Goal: Information Seeking & Learning: Learn about a topic

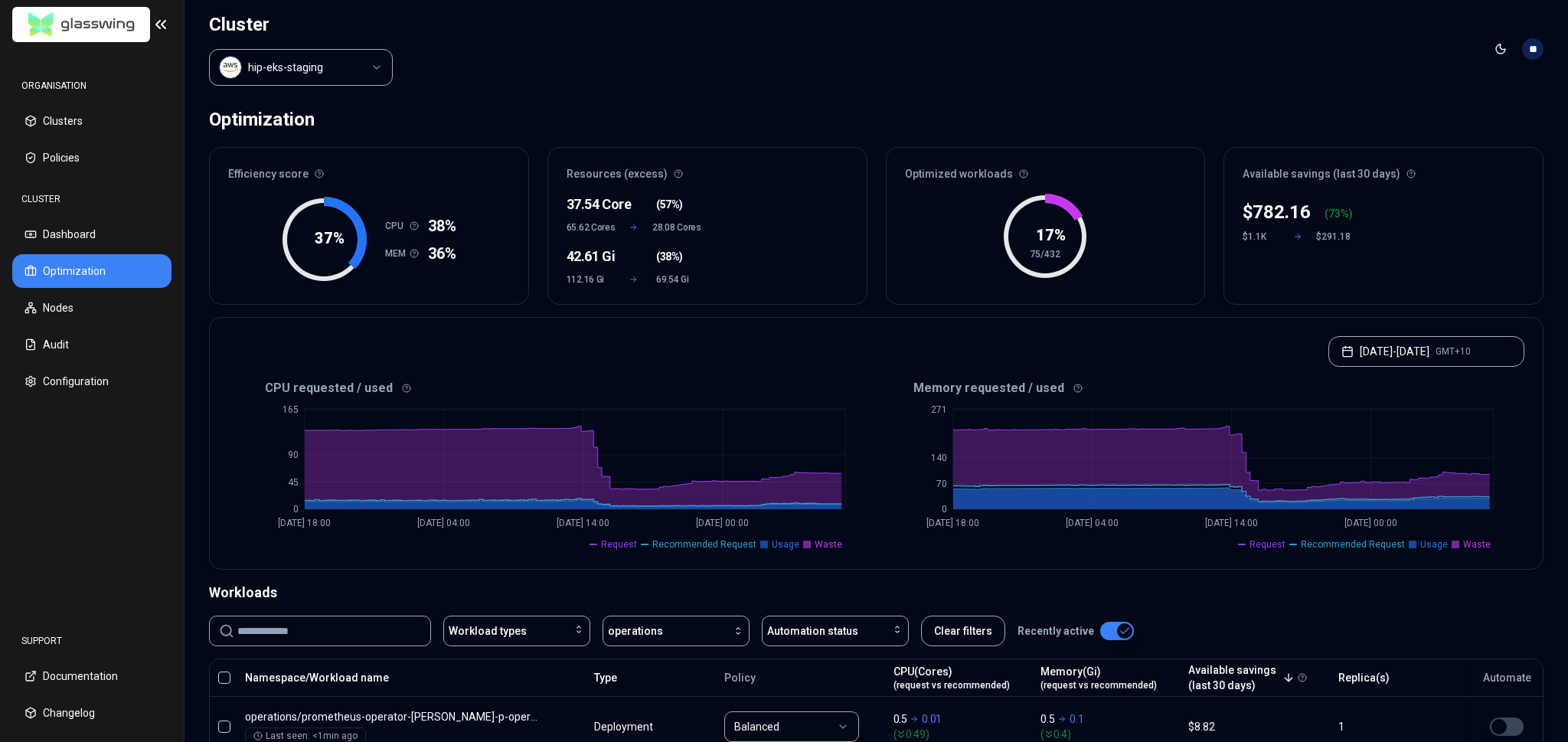
click at [349, 64] on html "ORGANISATION Clusters Policies CLUSTER Dashboard Optimization Nodes Audit Confi…" at bounding box center [784, 371] width 1568 height 742
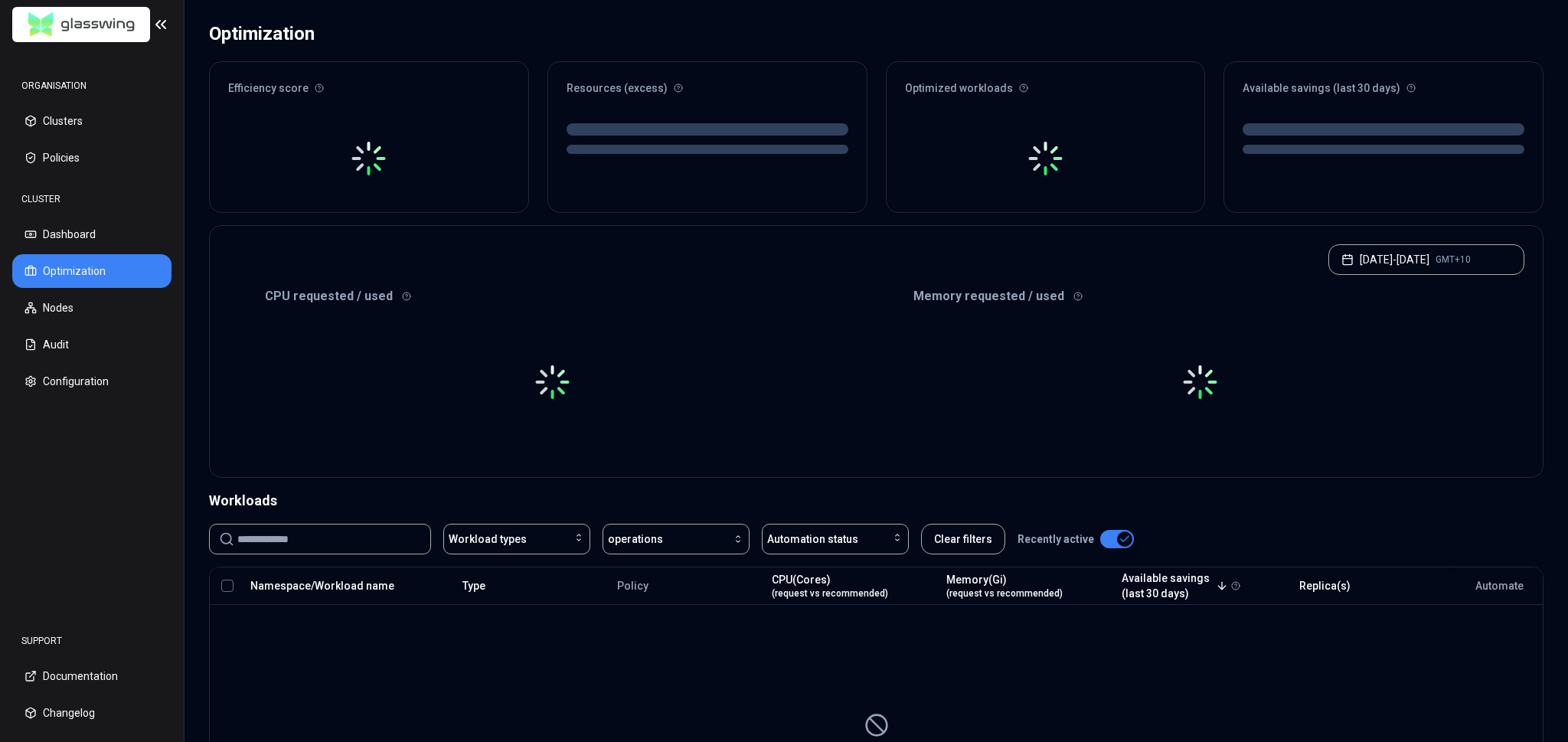
scroll to position [227, 0]
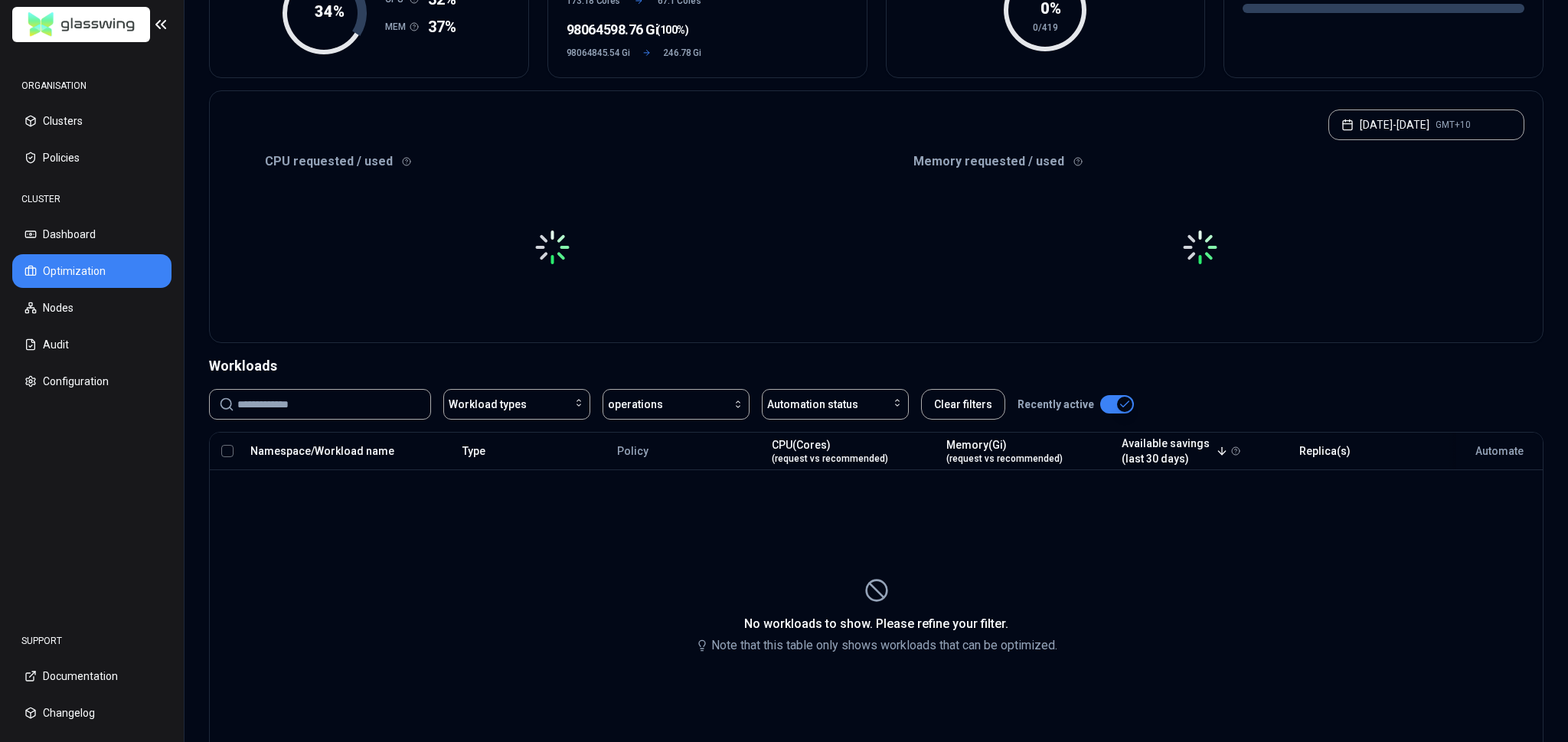
click at [307, 404] on input at bounding box center [329, 404] width 183 height 29
type input "**********"
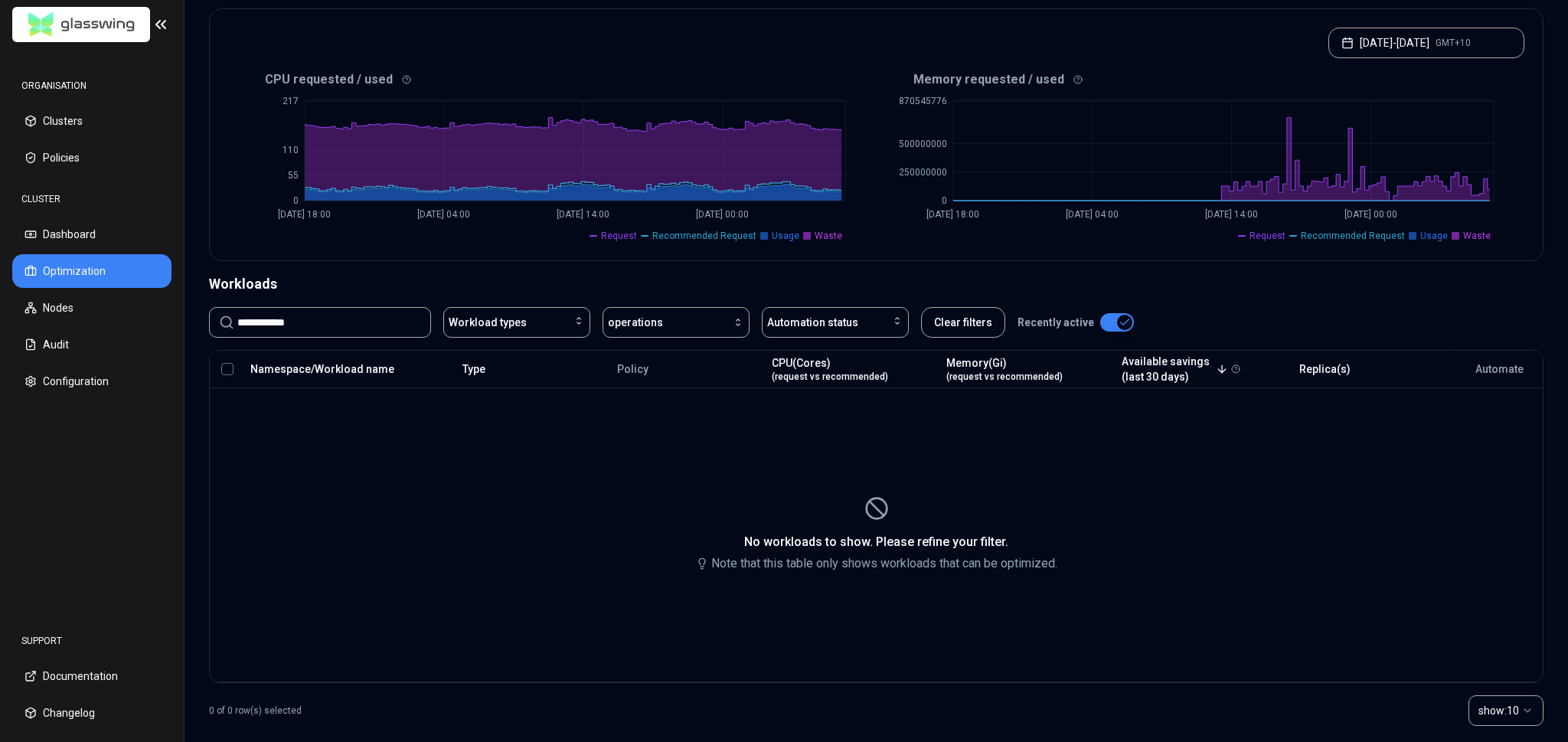
scroll to position [313, 0]
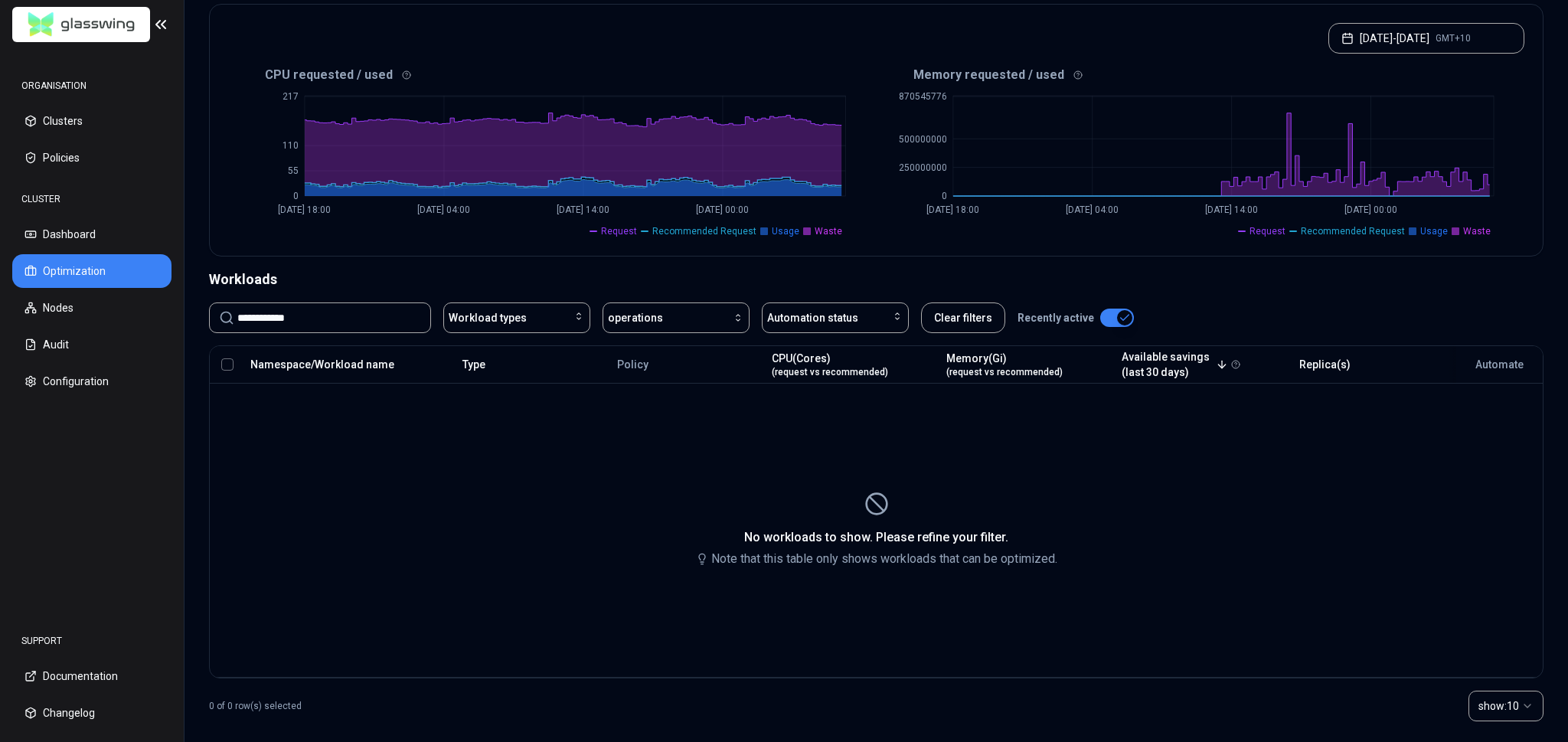
click at [361, 319] on input "**********" at bounding box center [329, 318] width 183 height 29
click at [701, 311] on div "button" at bounding box center [704, 317] width 82 height 12
type input "******"
click at [668, 382] on div "devops" at bounding box center [678, 381] width 145 height 24
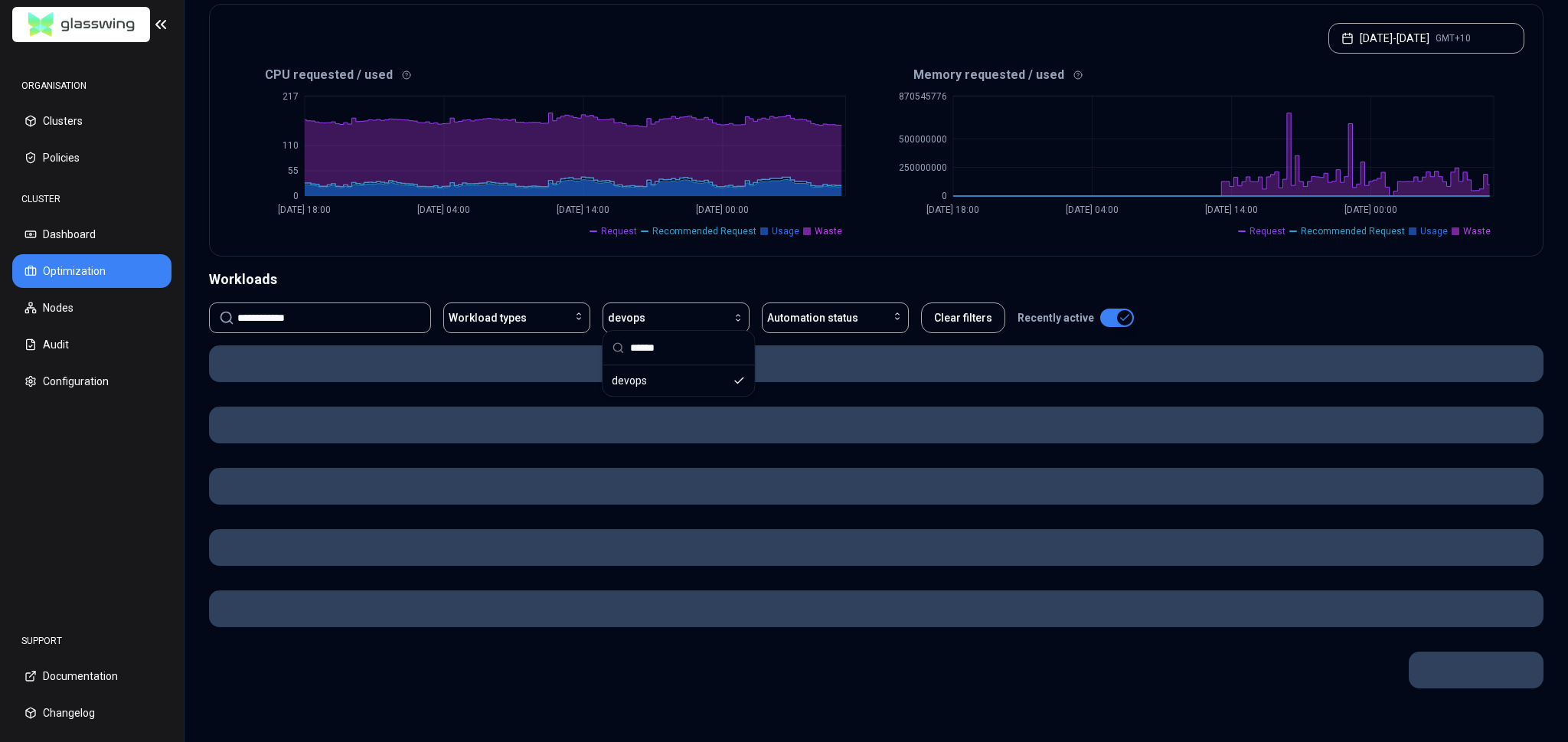
scroll to position [285, 0]
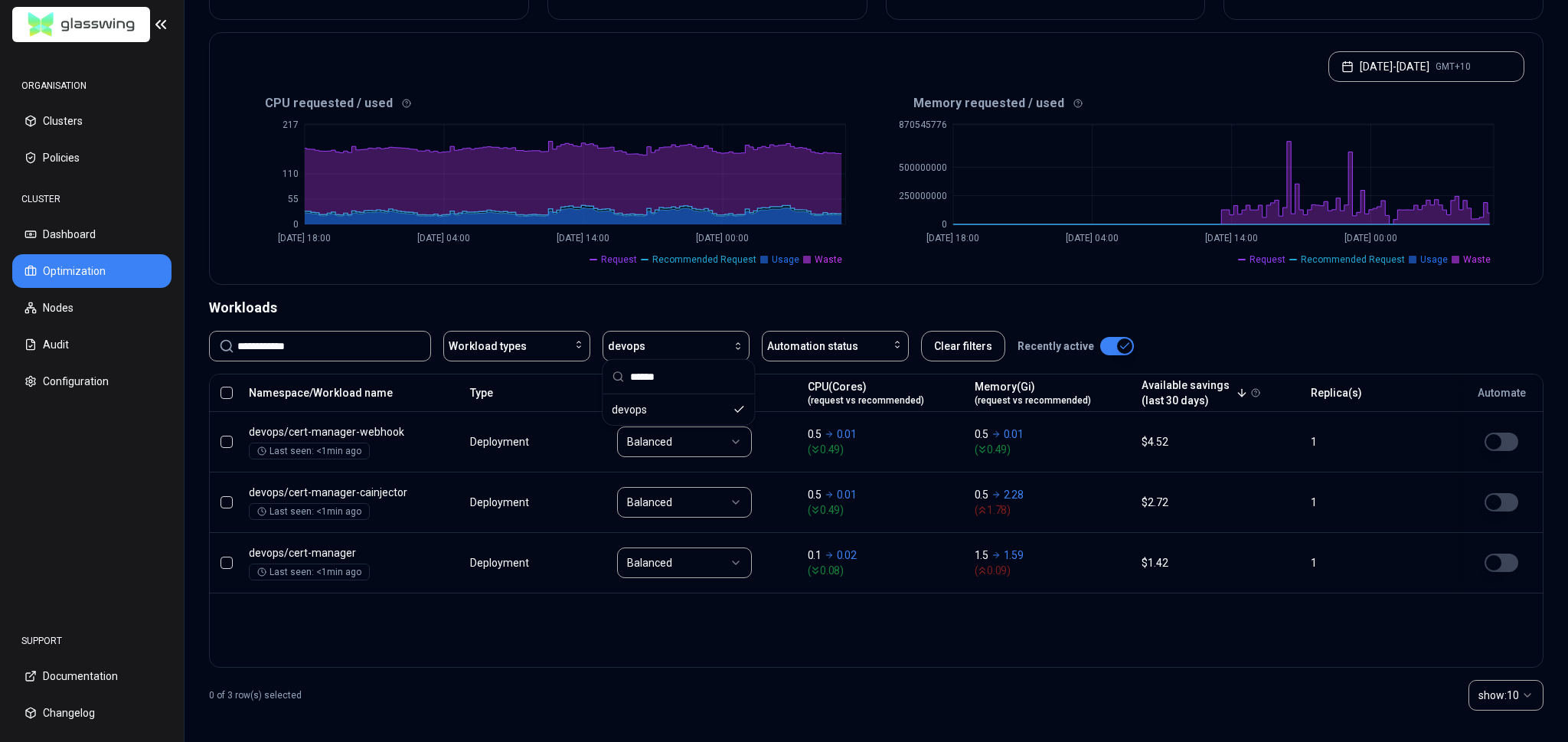
click at [1250, 311] on div "Workloads" at bounding box center [876, 307] width 1335 height 21
click at [1300, 316] on div "**********" at bounding box center [876, 510] width 1335 height 426
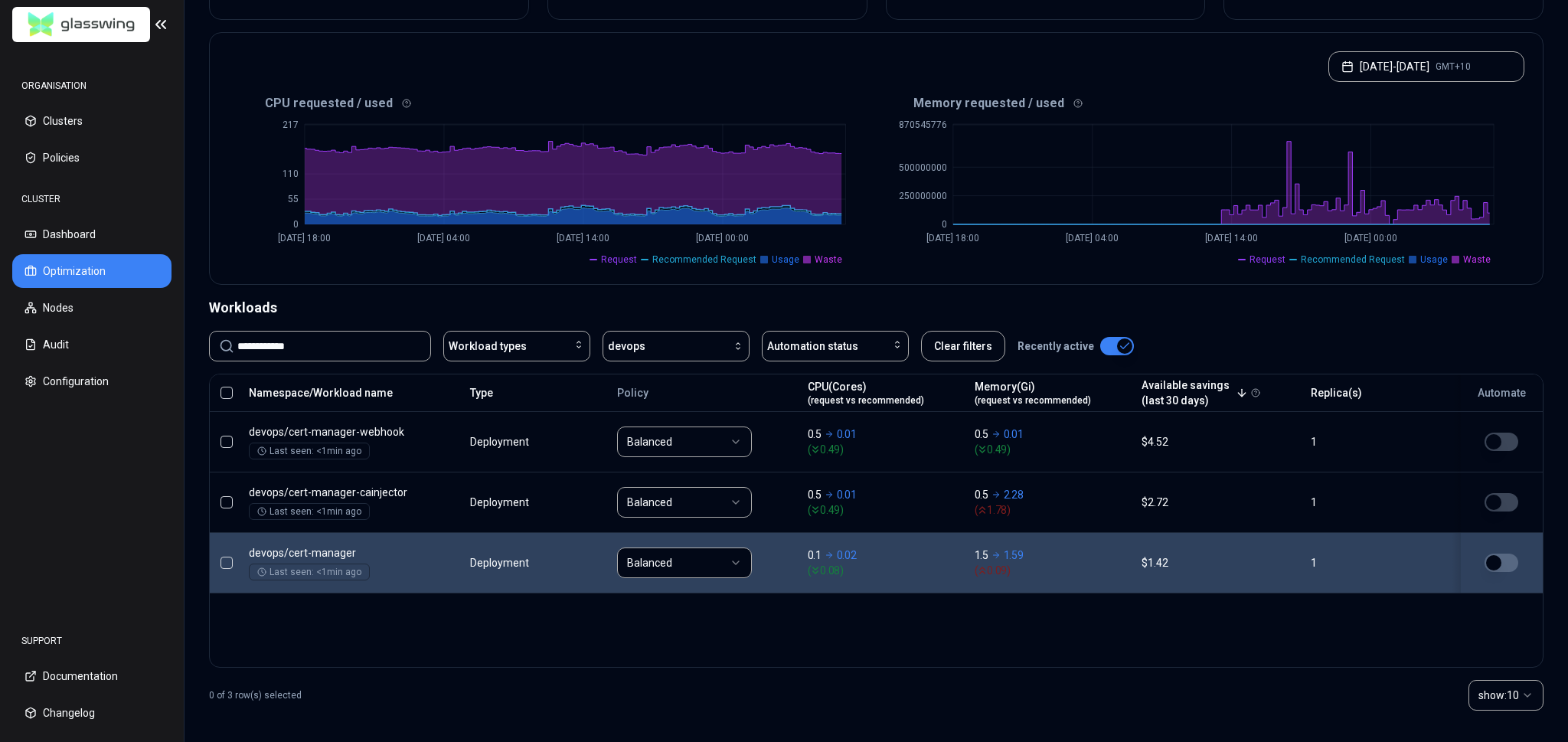
click at [761, 572] on td "Balanced" at bounding box center [705, 563] width 191 height 60
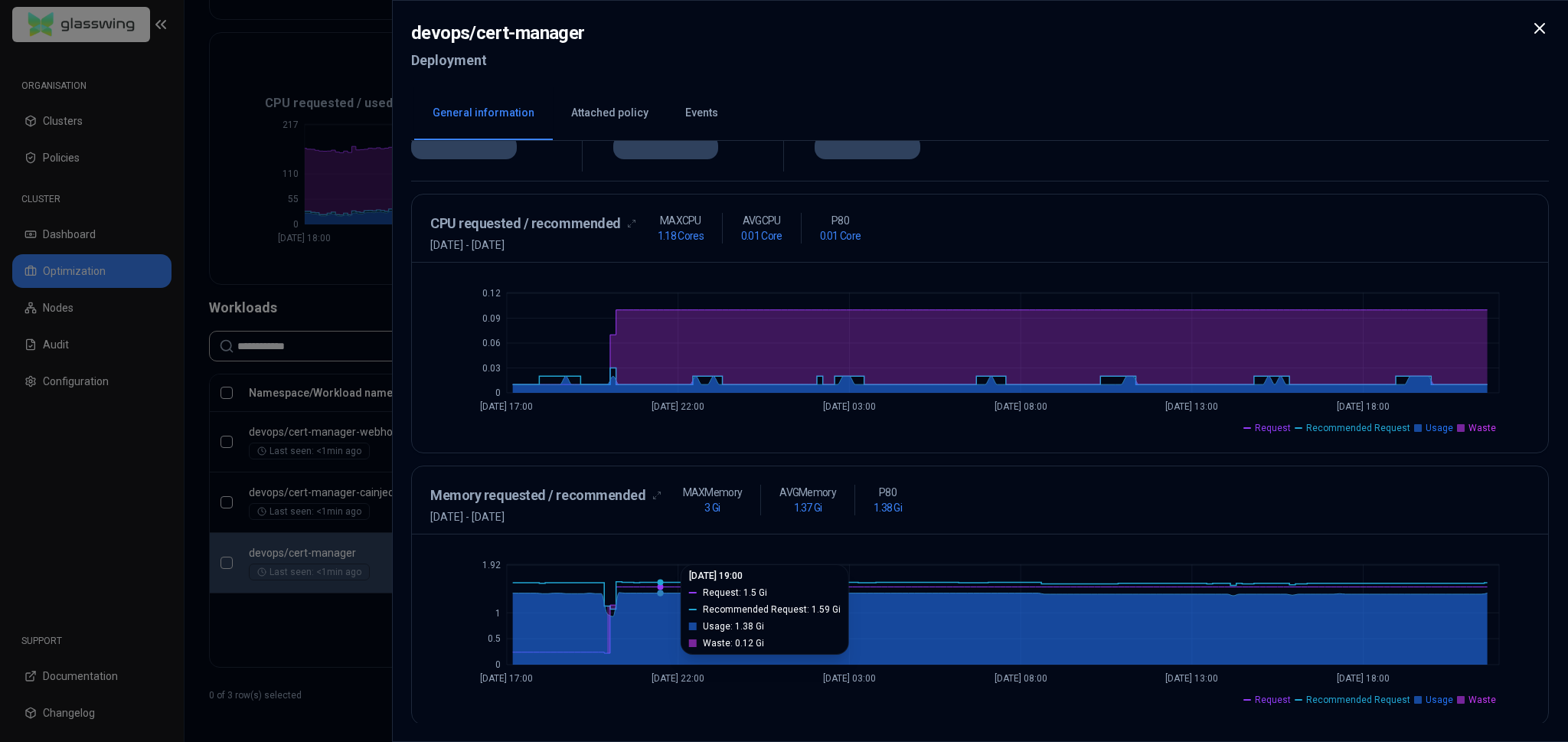
scroll to position [280, 0]
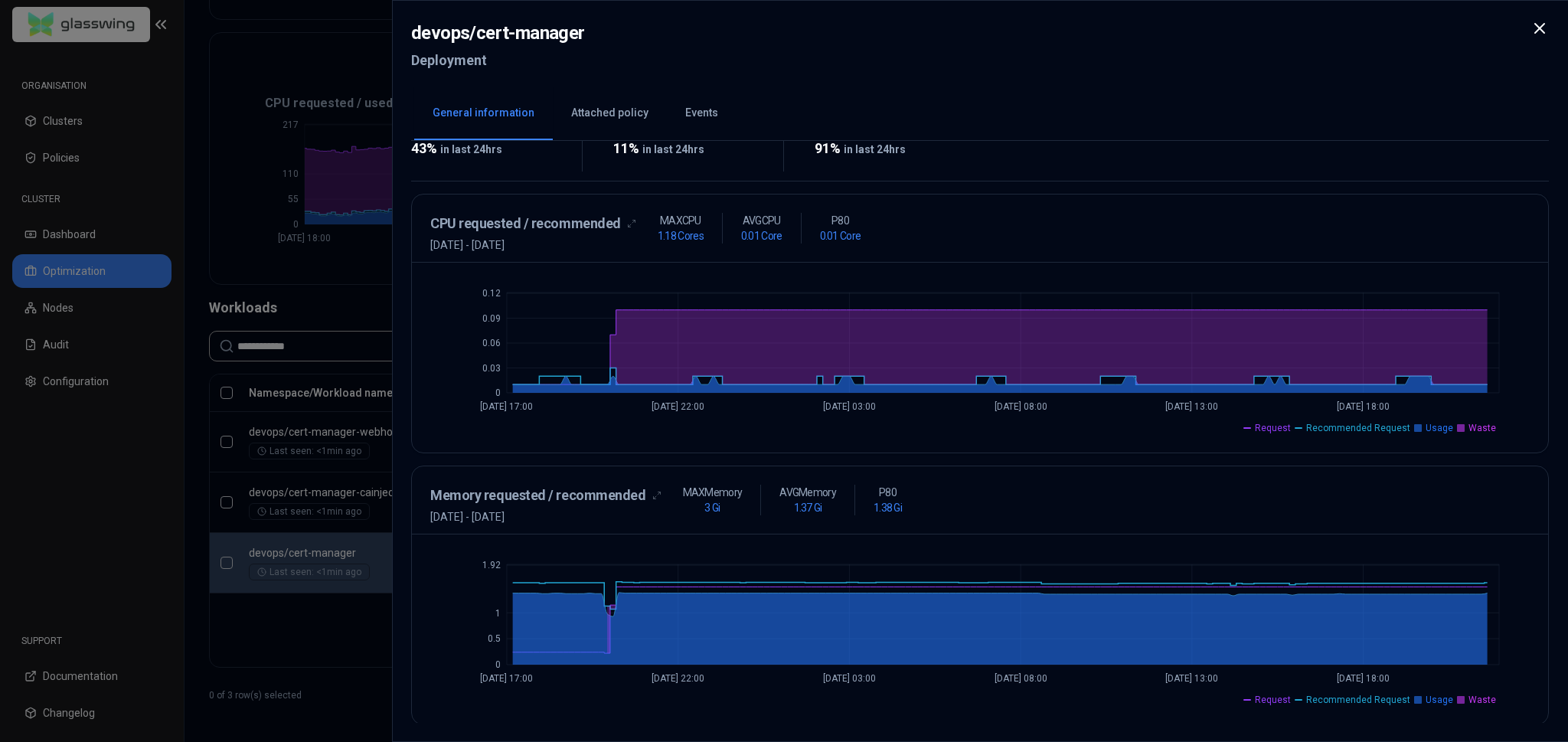
drag, startPoint x: 687, startPoint y: 510, endPoint x: 722, endPoint y: 510, distance: 35.0
click at [688, 510] on div "MAX Memory 3 Gi" at bounding box center [713, 500] width 97 height 31
click at [697, 509] on div "MAX Memory 3 Gi" at bounding box center [713, 500] width 97 height 31
click at [721, 510] on div "MAX Memory 3 Gi" at bounding box center [713, 500] width 97 height 31
click at [1040, 499] on div "Memory requested / recommended [DATE] - [DATE] MAX Memory 3 Gi AVG Memory 1.37 …" at bounding box center [980, 504] width 1100 height 40
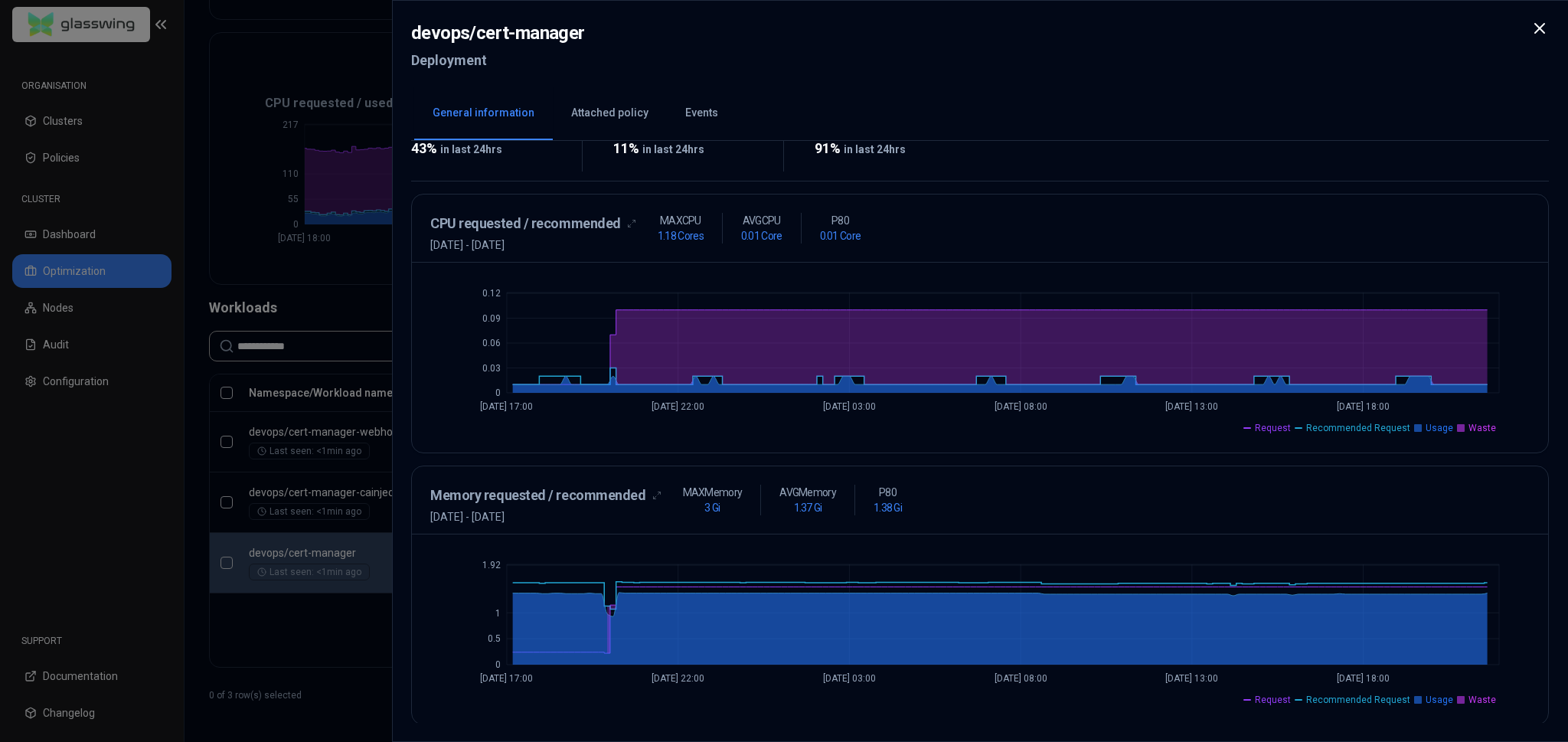
click at [1428, 699] on li "Usage" at bounding box center [1434, 700] width 39 height 12
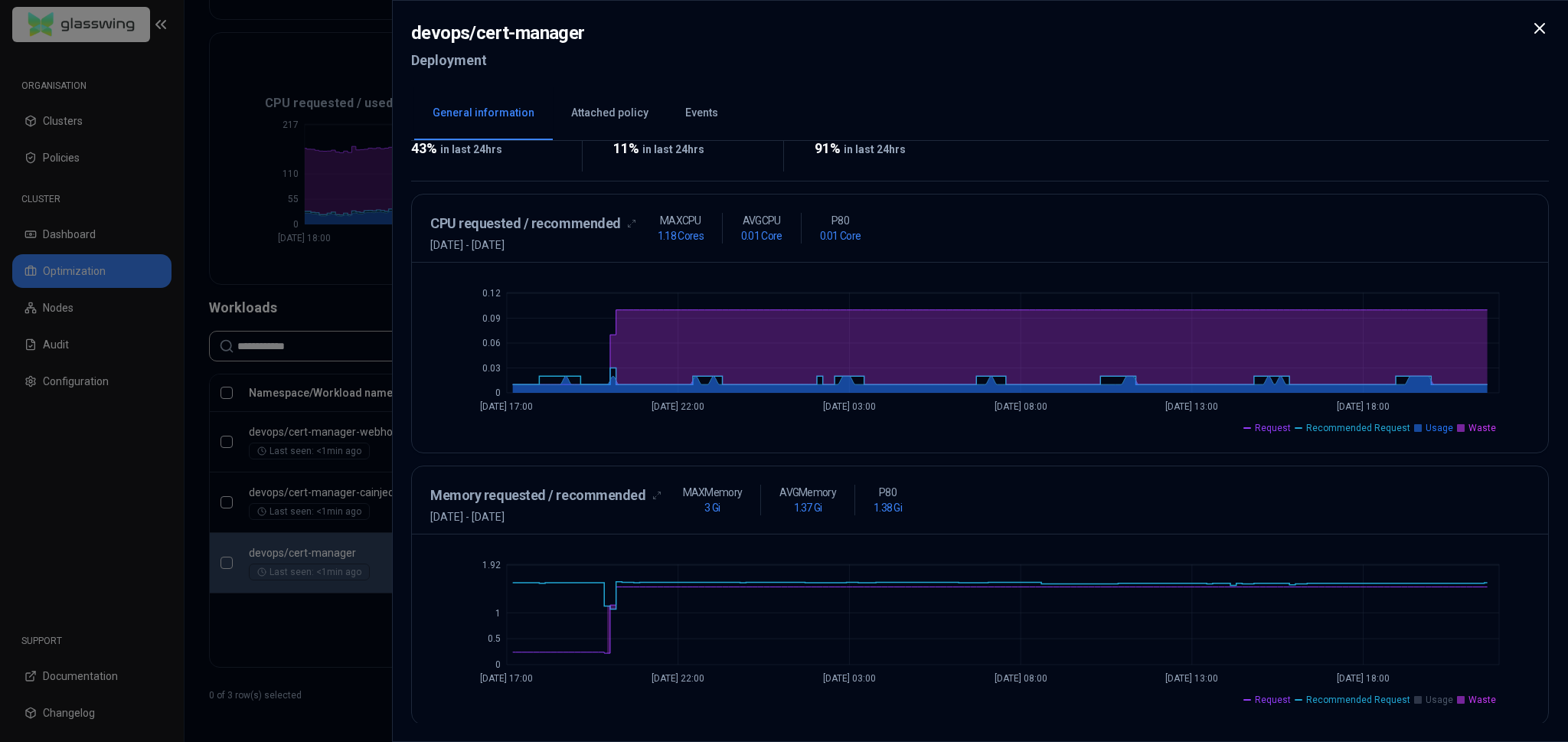
click at [1432, 698] on span "Usage" at bounding box center [1440, 700] width 28 height 12
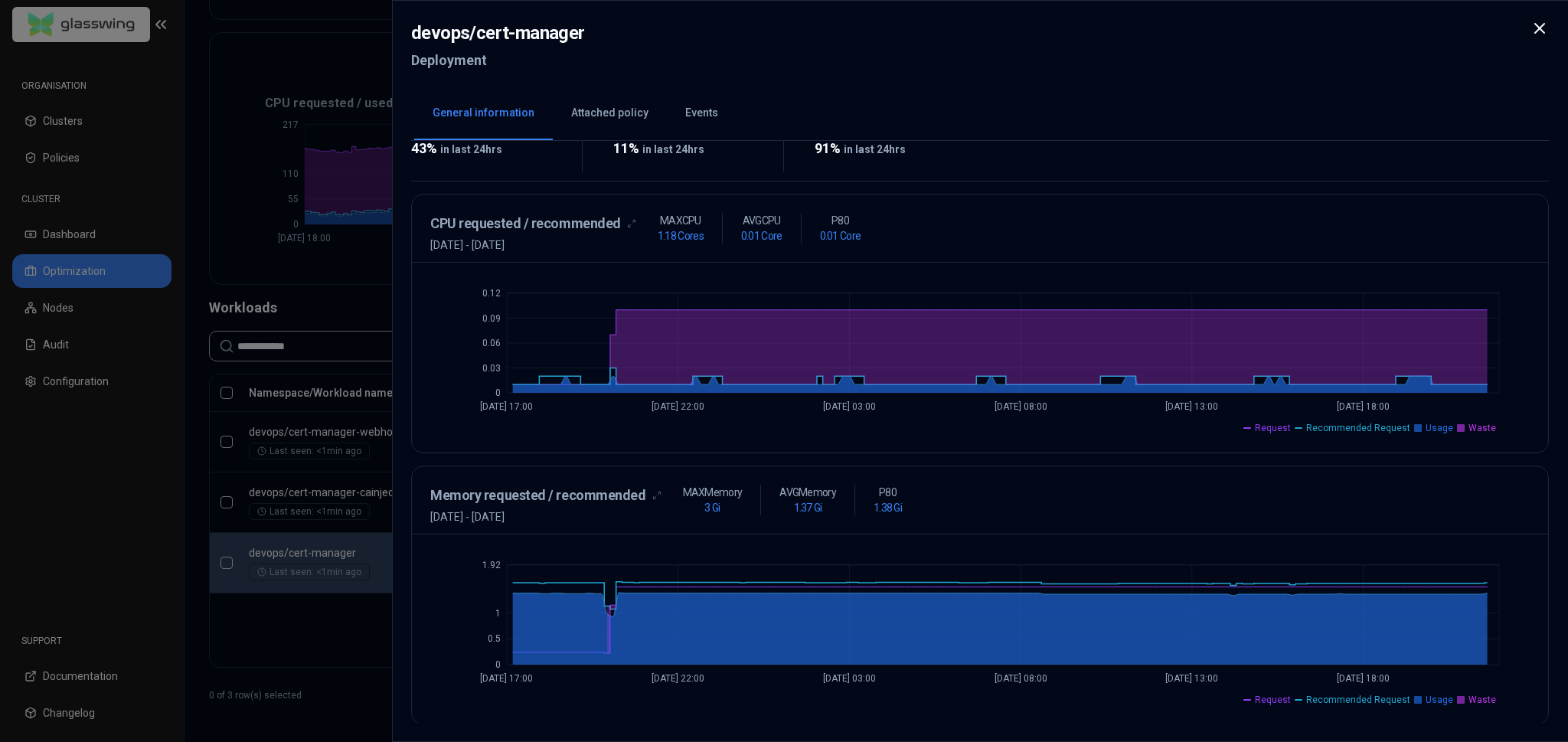
click at [1432, 698] on span "Usage" at bounding box center [1440, 700] width 28 height 12
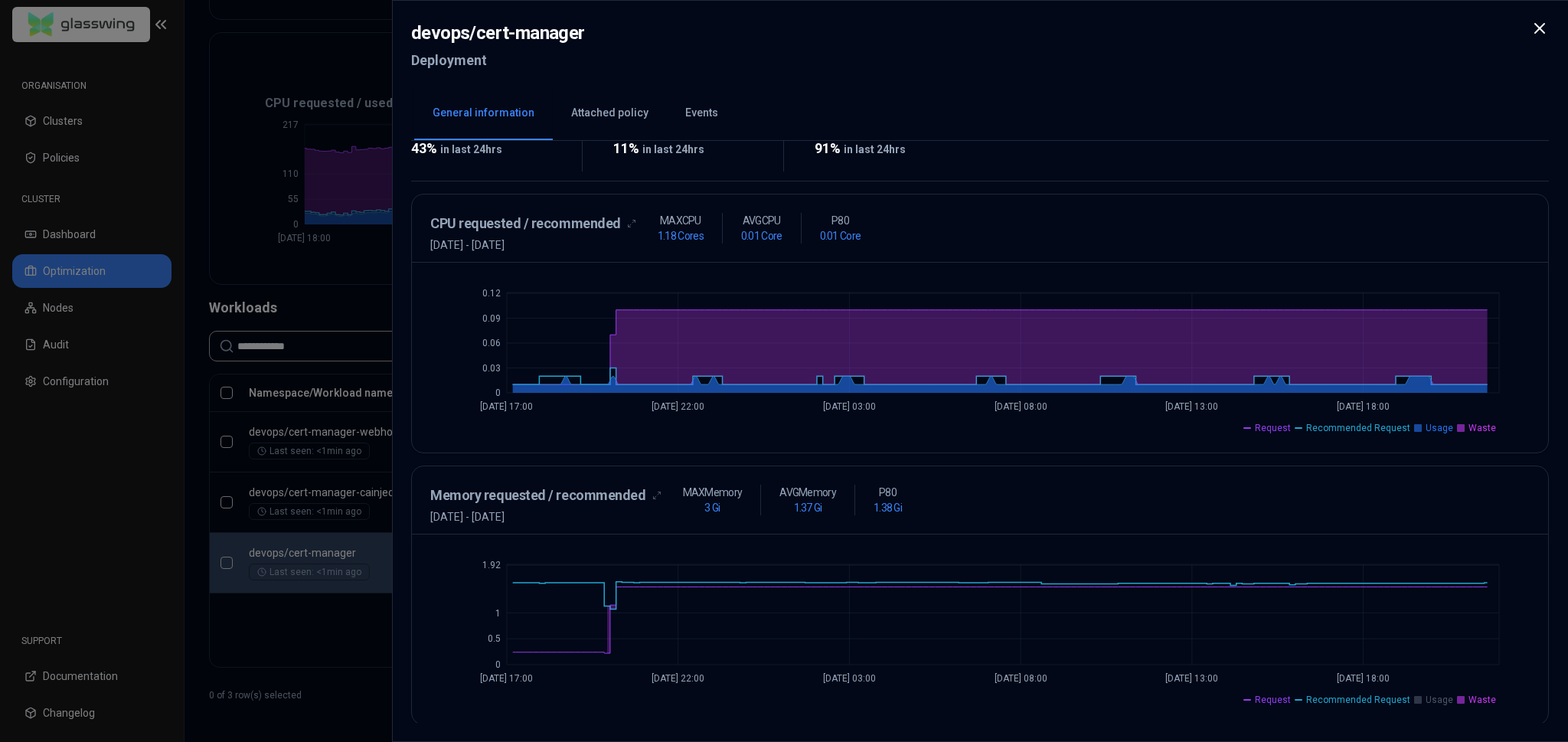
click at [1431, 698] on span "Usage" at bounding box center [1440, 700] width 28 height 12
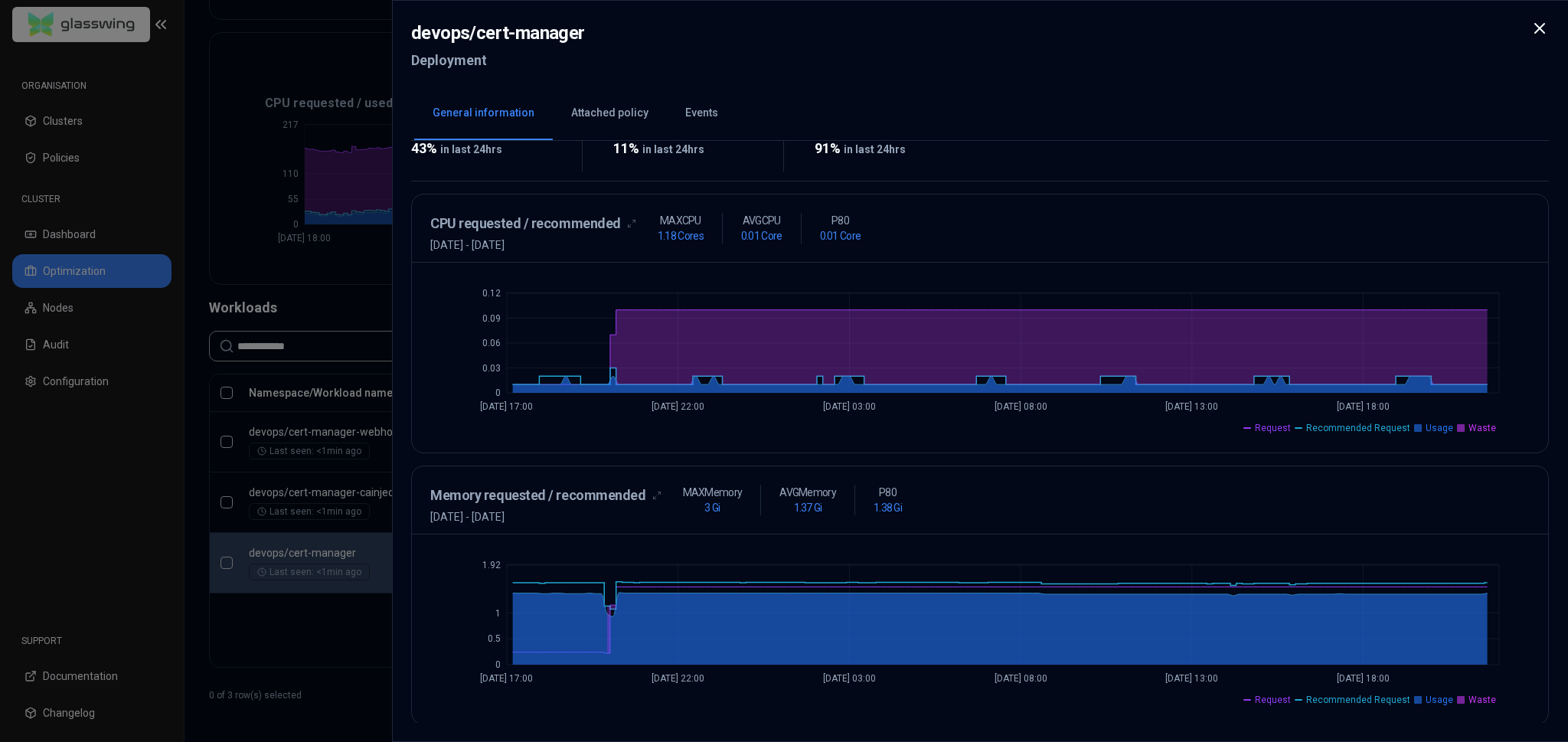
click at [1431, 698] on span "Usage" at bounding box center [1440, 700] width 28 height 12
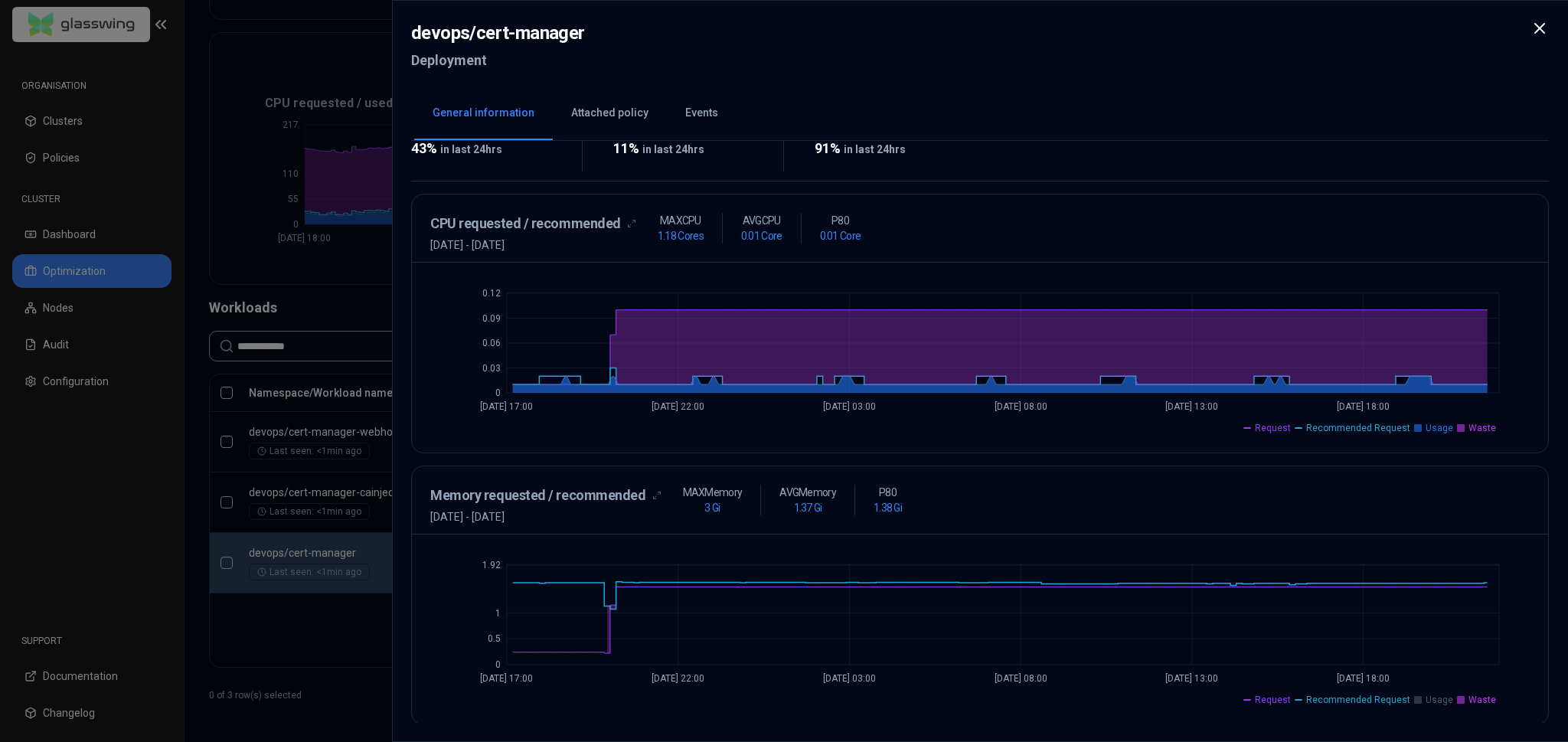
click at [1489, 696] on span "Waste" at bounding box center [1482, 700] width 28 height 12
click at [1487, 698] on span "Waste" at bounding box center [1482, 700] width 28 height 12
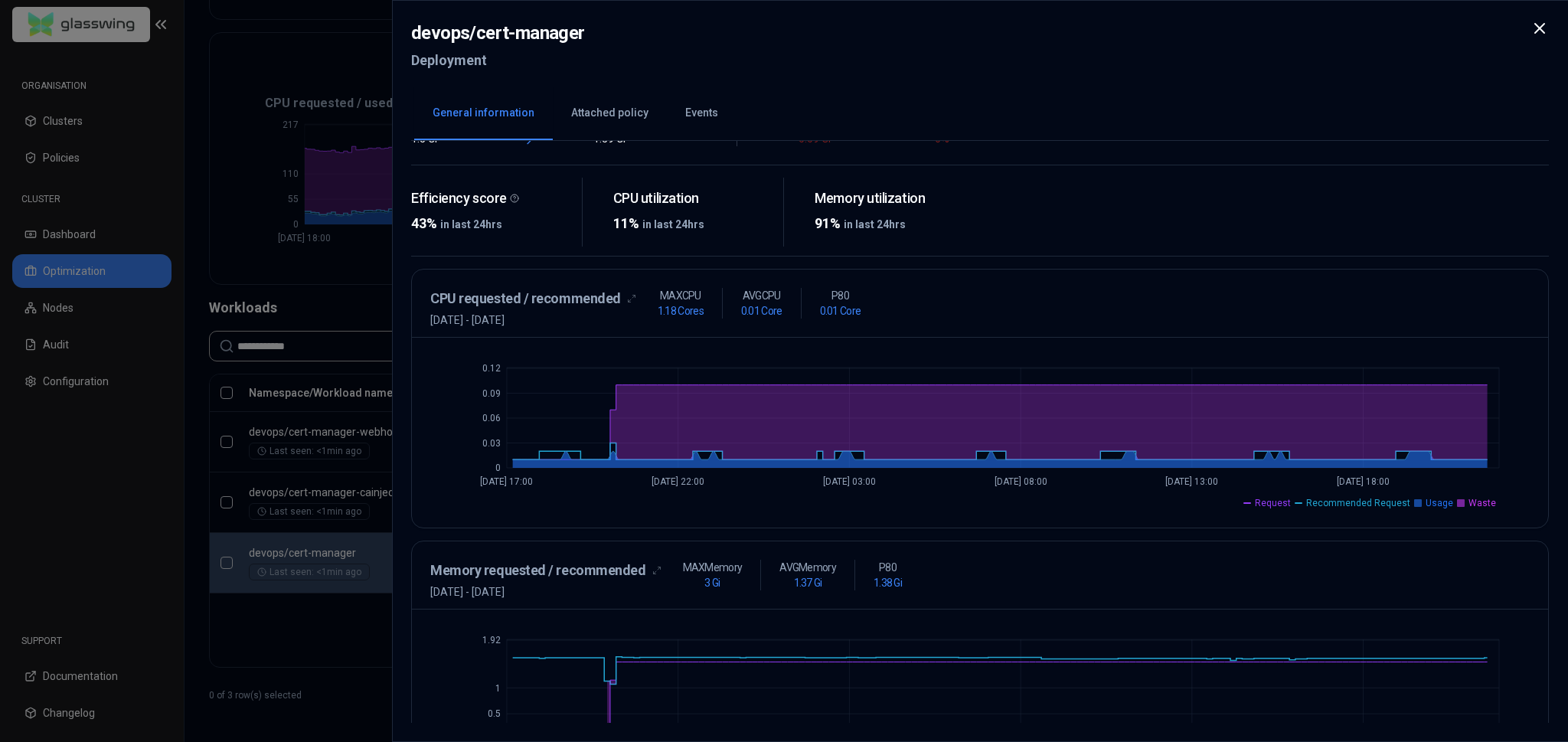
scroll to position [0, 0]
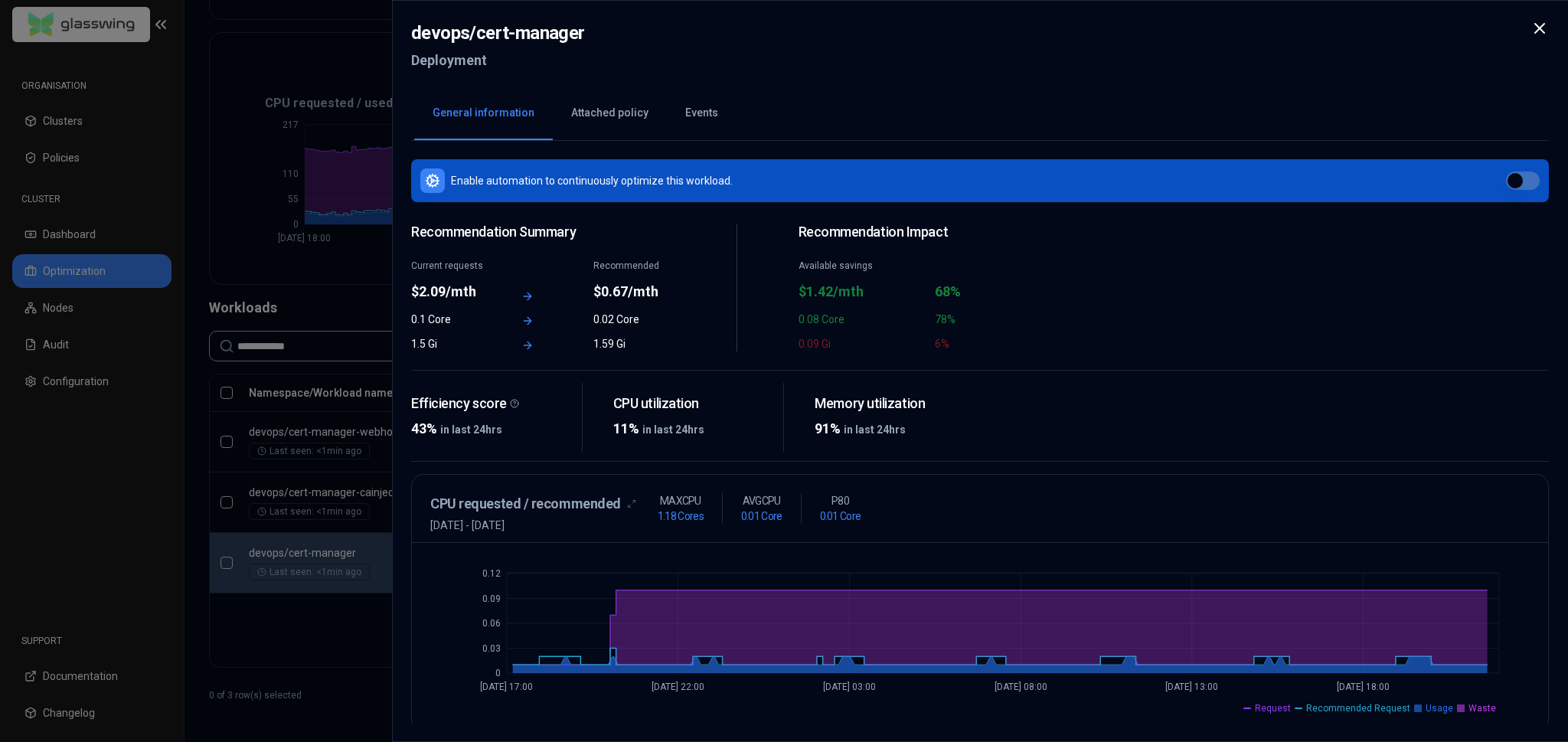
click at [1548, 33] on icon at bounding box center [1539, 28] width 19 height 19
